Goal: Task Accomplishment & Management: Manage account settings

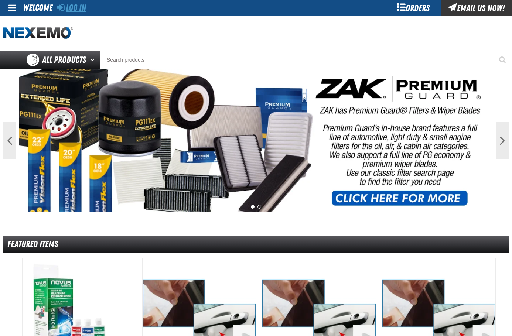
click at [78, 6] on link "Log In" at bounding box center [71, 8] width 29 height 10
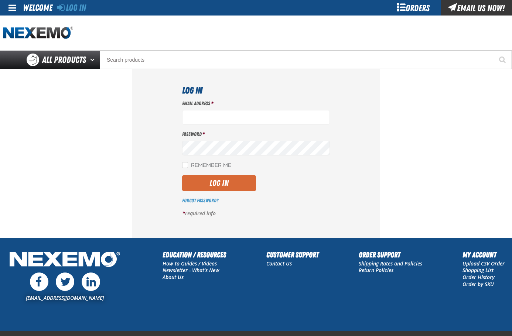
type input "[EMAIL_ADDRESS][DOMAIN_NAME]"
click at [239, 188] on button "Log In" at bounding box center [219, 183] width 74 height 16
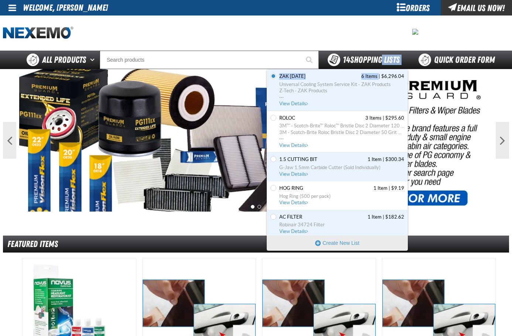
drag, startPoint x: 375, startPoint y: 71, endPoint x: 377, endPoint y: 60, distance: 11.3
click at [376, 65] on div "14 Shopping Lists Set default Shopping List Set the Zak [DATE] as Default Zak […" at bounding box center [364, 60] width 90 height 18
click at [378, 55] on span "14 Shopping Lists" at bounding box center [371, 60] width 57 height 10
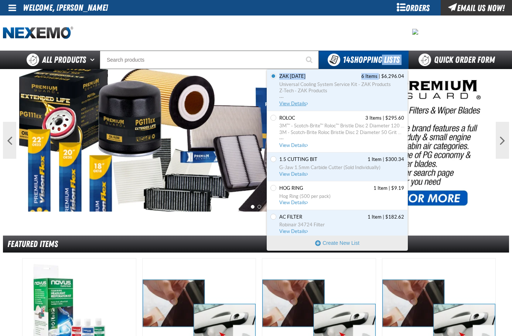
click at [306, 99] on span "Universal Cooling System Service Kit - ZAK Products Z-Tech - ZAK Products ..." at bounding box center [341, 91] width 125 height 20
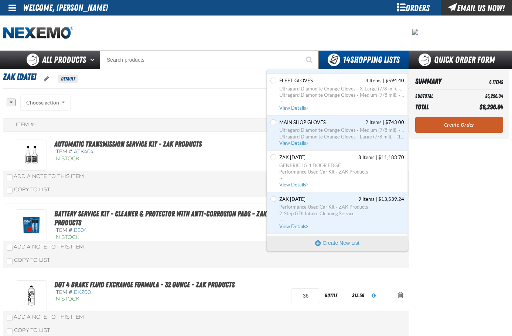
scroll to position [332, 0]
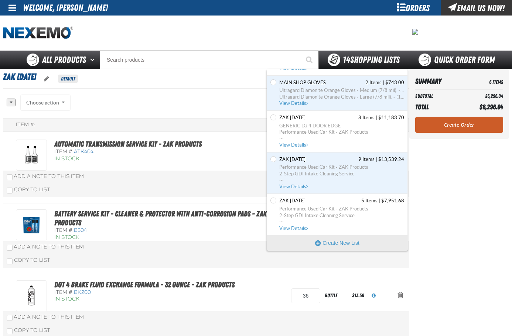
click at [343, 59] on strong "14" at bounding box center [346, 60] width 7 height 10
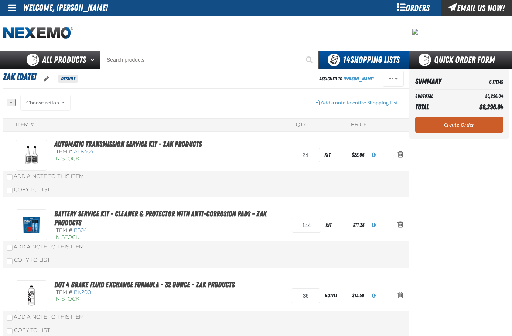
click at [12, 7] on span at bounding box center [12, 7] width 8 height 9
click at [14, 8] on span at bounding box center [12, 7] width 8 height 9
click at [416, 4] on div "Orders" at bounding box center [412, 8] width 55 height 16
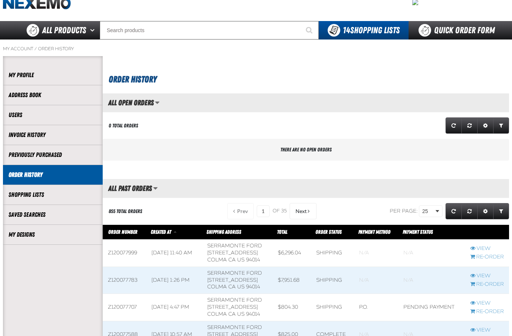
scroll to position [74, 0]
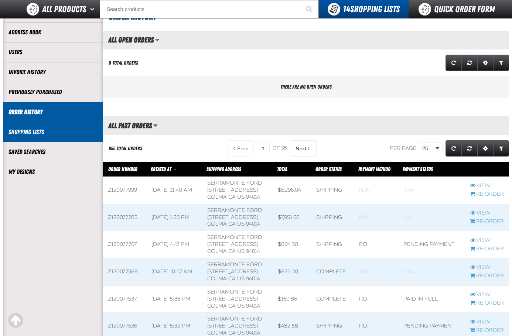
click at [61, 131] on link "Shopping Lists" at bounding box center [52, 132] width 89 height 8
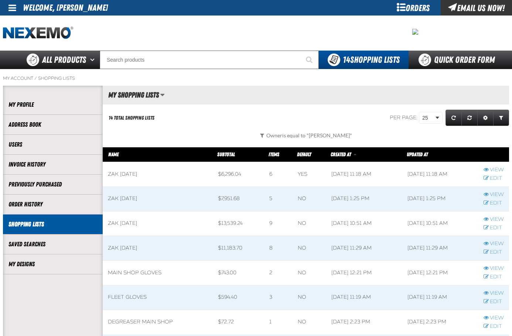
click at [278, 114] on div "Per page: 25 10 25 50 100 Grid Settings" at bounding box center [393, 117] width 231 height 19
